Goal: Information Seeking & Learning: Learn about a topic

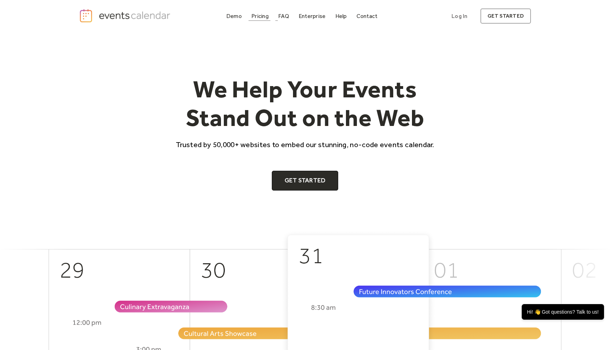
click at [258, 17] on div "Pricing" at bounding box center [260, 16] width 17 height 4
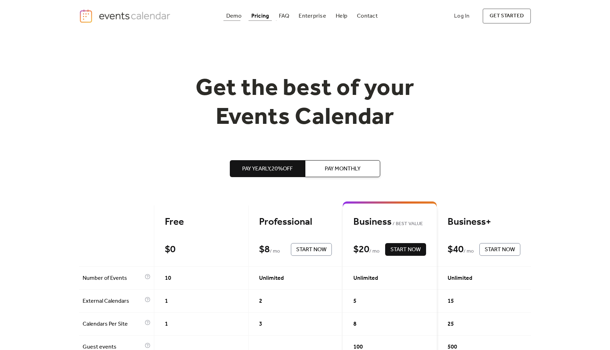
click at [231, 18] on div "Demo" at bounding box center [234, 16] width 16 height 4
